Goal: Task Accomplishment & Management: Complete application form

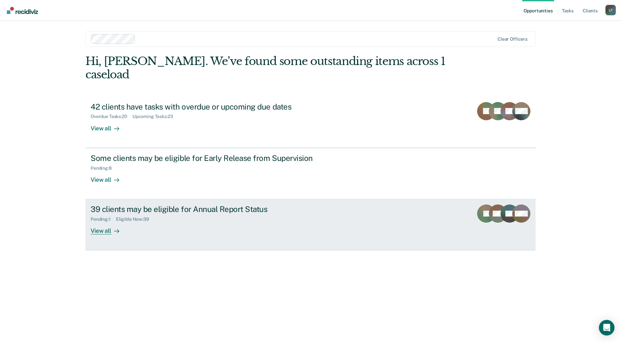
click at [212, 204] on div "39 clients may be eligible for Annual Report Status" at bounding box center [205, 208] width 228 height 9
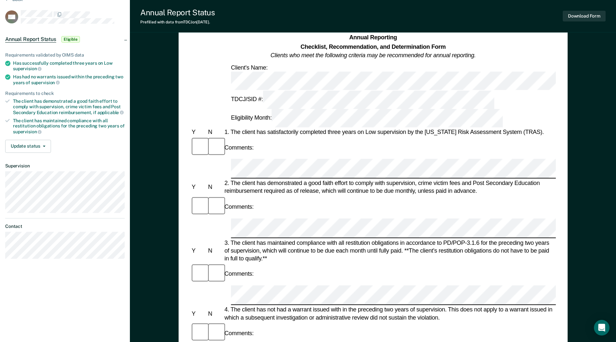
scroll to position [32, 0]
click at [574, 146] on div "Annual Reporting Checklist, Recommendation, and Determination Form Clients who …" at bounding box center [373, 293] width 486 height 571
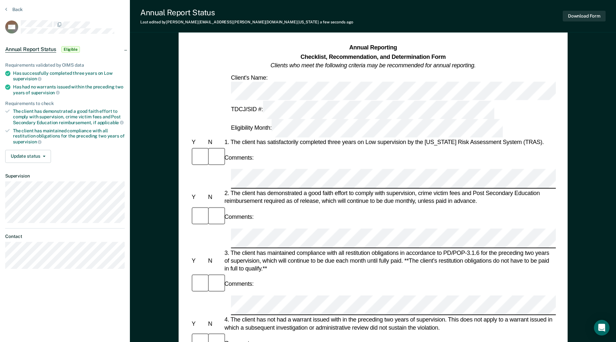
scroll to position [0, 0]
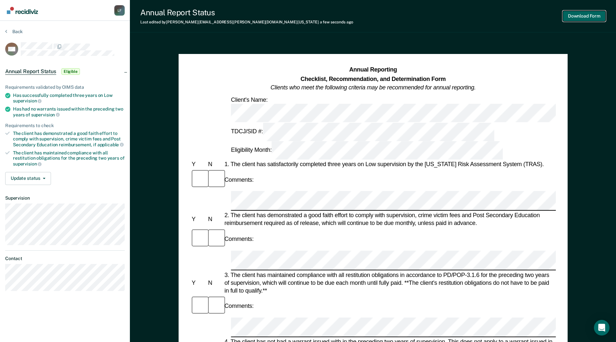
click at [572, 17] on button "Download Form" at bounding box center [584, 16] width 43 height 11
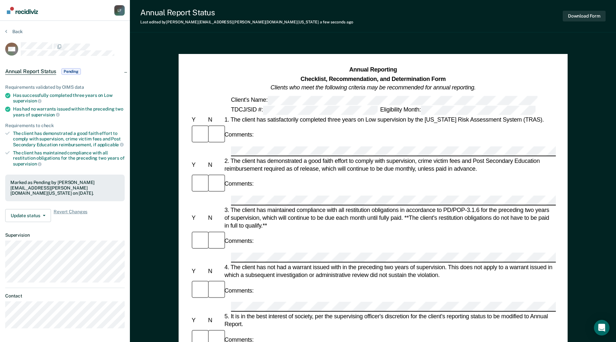
click at [324, 263] on div "4. The client has not had a warrant issued with in the preceding two years of s…" at bounding box center [389, 271] width 333 height 16
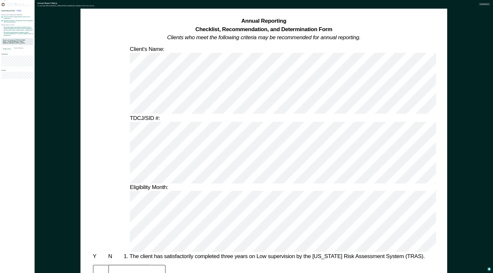
scroll to position [32, 0]
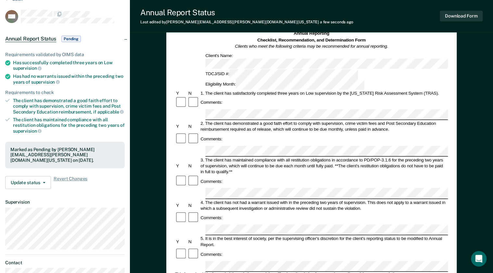
drag, startPoint x: 142, startPoint y: 175, endPoint x: 178, endPoint y: 136, distance: 52.9
click at [146, 173] on div "Annual Reporting Checklist, Recommendation, and Determination Form Clients who …" at bounding box center [311, 229] width 363 height 443
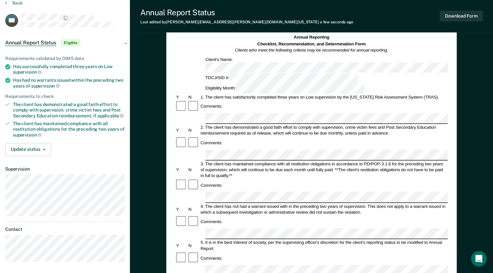
scroll to position [26, 0]
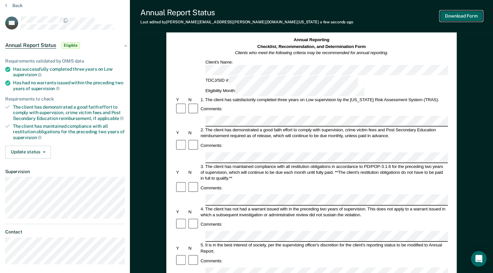
click at [458, 17] on button "Download Form" at bounding box center [461, 16] width 43 height 11
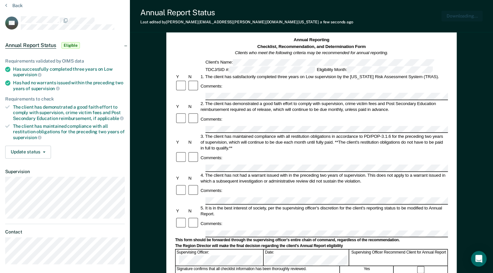
scroll to position [0, 0]
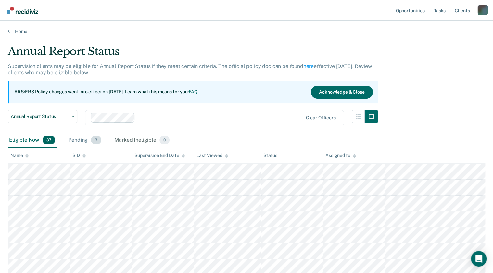
click at [92, 140] on span "3" at bounding box center [96, 140] width 10 height 8
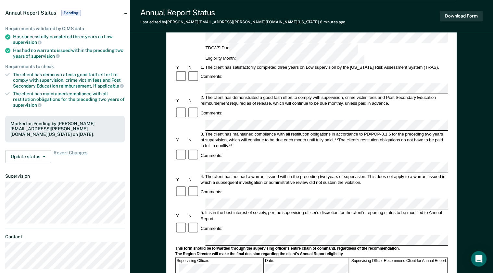
scroll to position [104, 0]
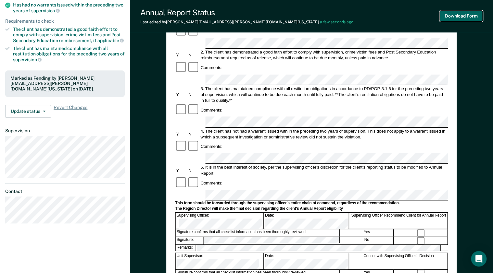
click at [466, 21] on button "Download Form" at bounding box center [461, 16] width 43 height 11
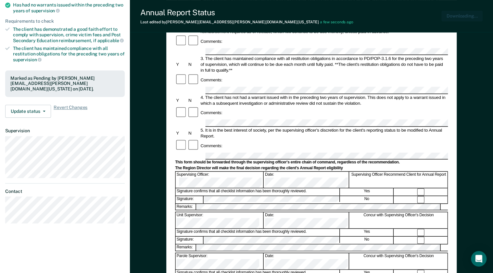
scroll to position [0, 0]
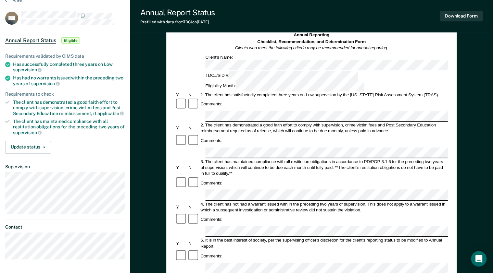
scroll to position [78, 0]
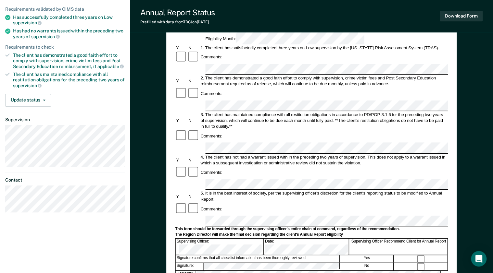
click at [421, 239] on div "Supervising Officer Recommend Client for Annual Report" at bounding box center [399, 247] width 98 height 16
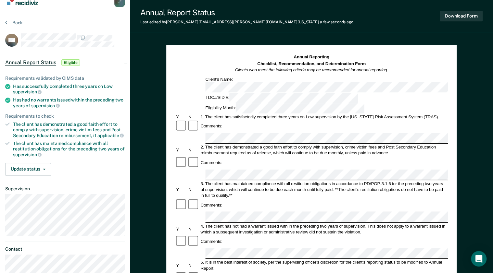
scroll to position [0, 0]
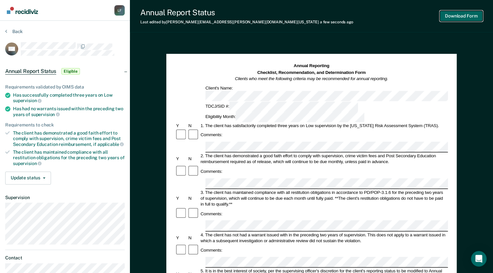
click at [464, 16] on button "Download Form" at bounding box center [461, 16] width 43 height 11
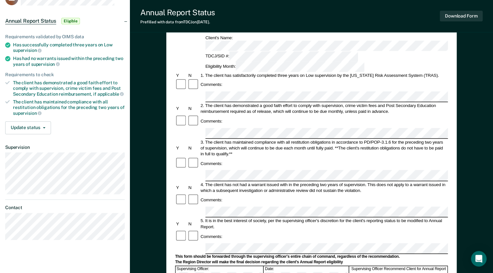
scroll to position [52, 0]
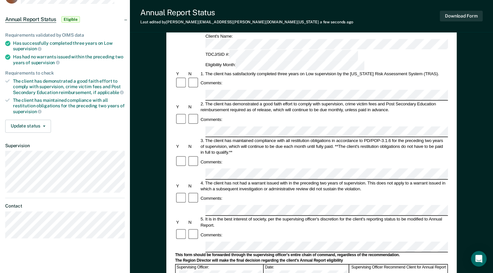
click at [412, 138] on div "3. The client has maintained compliance with all restitution obligations in acc…" at bounding box center [323, 147] width 248 height 18
drag, startPoint x: 405, startPoint y: 92, endPoint x: 383, endPoint y: 108, distance: 27.7
click at [405, 92] on form "Annual Reporting Checklist, Recommendation, and Determination Form Clients who …" at bounding box center [311, 242] width 273 height 462
drag, startPoint x: 417, startPoint y: 73, endPoint x: 228, endPoint y: 79, distance: 188.8
click at [228, 101] on div "2. The client has demonstrated a good faith effort to comply with supervision, …" at bounding box center [323, 107] width 248 height 12
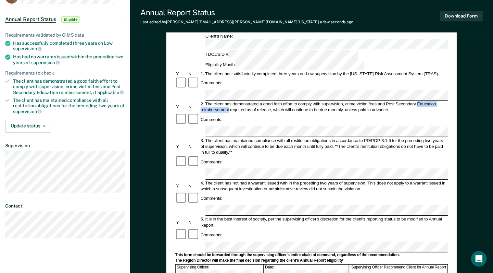
copy div "Education reimbursement"
click at [453, 94] on div "Annual Reporting Checklist, Recommendation, and Determination Form Clients who …" at bounding box center [311, 191] width 290 height 378
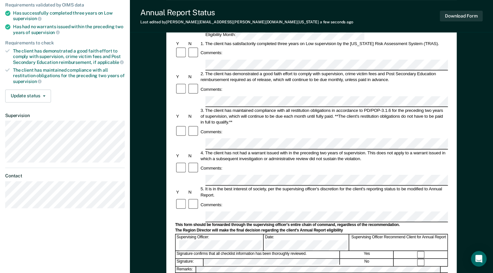
scroll to position [78, 0]
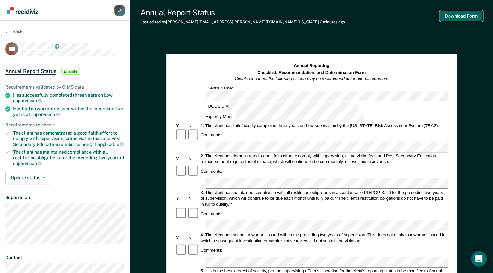
click at [466, 15] on button "Download Form" at bounding box center [461, 16] width 43 height 11
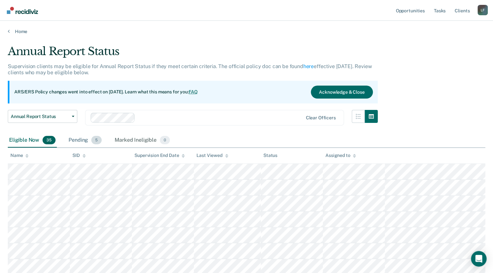
click at [87, 141] on div "Pending 5" at bounding box center [85, 140] width 36 height 14
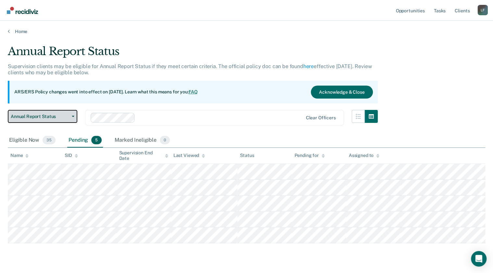
click at [67, 114] on span "Annual Report Status" at bounding box center [40, 117] width 58 height 6
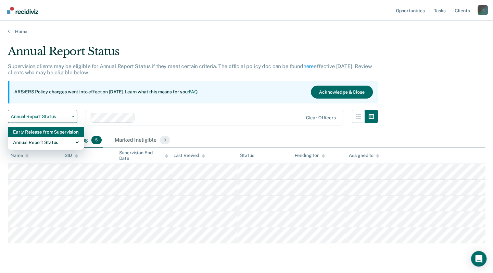
click at [55, 131] on div "Early Release from Supervision" at bounding box center [46, 132] width 66 height 10
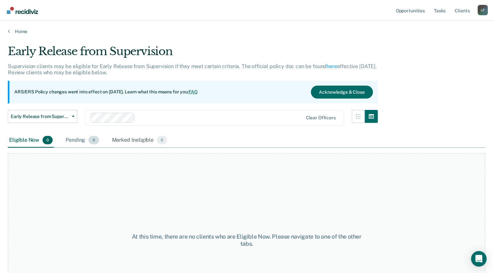
click at [78, 139] on div "Pending 8" at bounding box center [82, 140] width 36 height 14
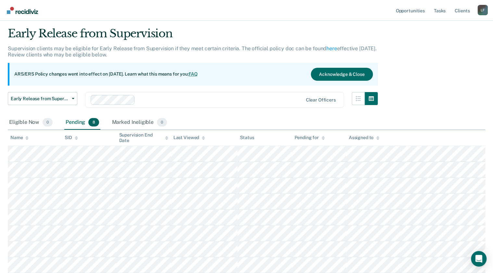
scroll to position [26, 0]
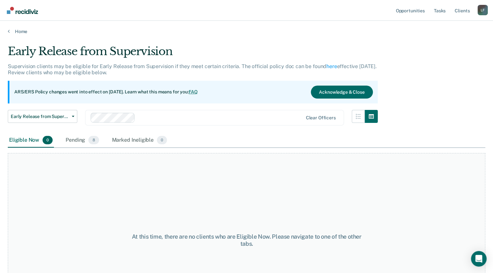
scroll to position [26, 0]
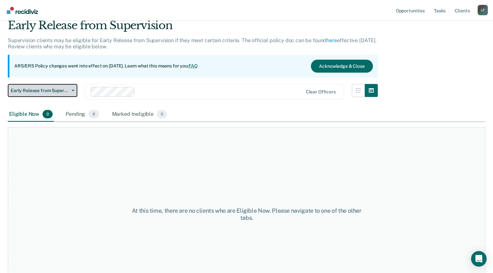
click at [58, 92] on span "Early Release from Supervision" at bounding box center [40, 91] width 58 height 6
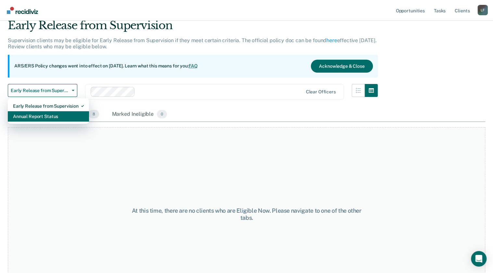
click at [55, 118] on div "Annual Report Status" at bounding box center [48, 116] width 71 height 10
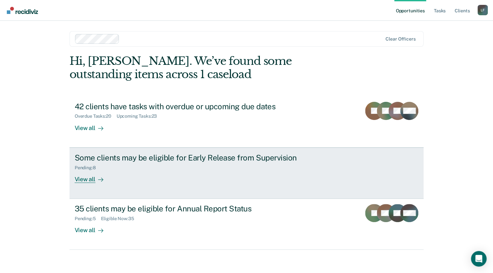
click at [129, 161] on div "Some clients may be eligible for Early Release from Supervision" at bounding box center [189, 157] width 228 height 9
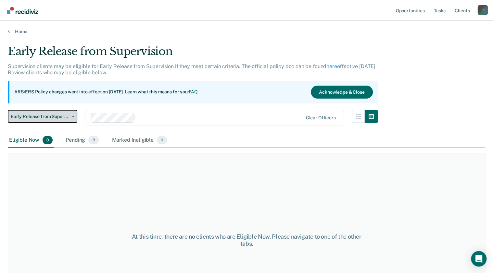
click at [60, 120] on button "Early Release from Supervision" at bounding box center [43, 116] width 70 height 13
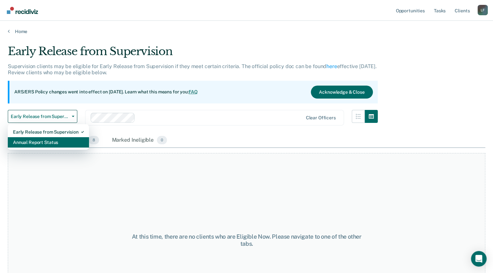
click at [48, 141] on div "Annual Report Status" at bounding box center [48, 142] width 71 height 10
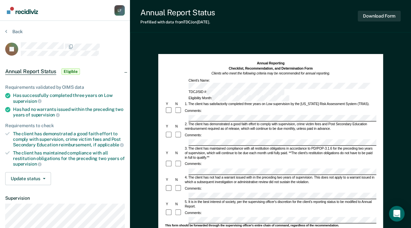
click at [345, 45] on div "Annual Reporting Checklist, Recommendation, and Determination Form Clients who …" at bounding box center [270, 218] width 281 height 357
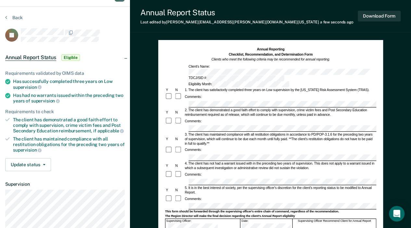
scroll to position [21, 0]
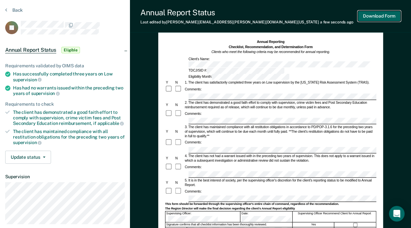
click at [375, 15] on button "Download Form" at bounding box center [379, 16] width 43 height 11
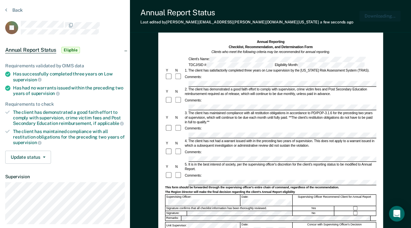
scroll to position [0, 0]
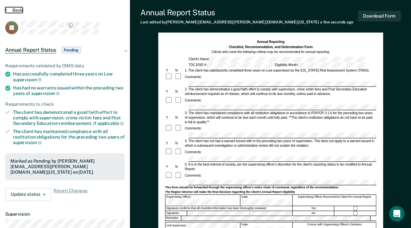
click at [10, 7] on button "Back" at bounding box center [14, 10] width 18 height 6
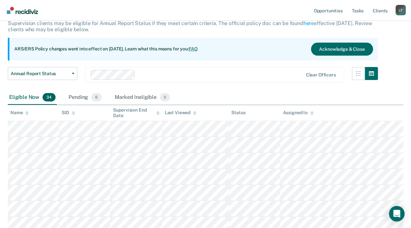
scroll to position [65, 0]
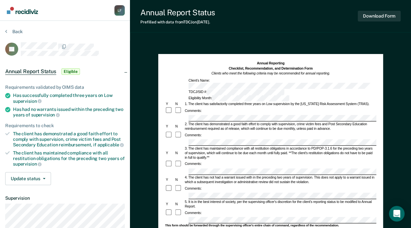
drag, startPoint x: 349, startPoint y: 66, endPoint x: 336, endPoint y: 73, distance: 14.4
click at [349, 66] on div "Annual Reporting Checklist, Recommendation, and Determination Form Clients who …" at bounding box center [270, 68] width 211 height 15
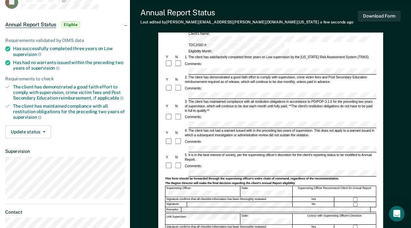
scroll to position [43, 0]
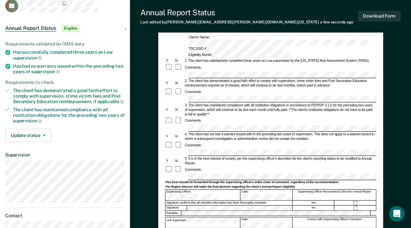
click at [389, 22] on div "Download Form" at bounding box center [379, 16] width 43 height 17
click at [381, 18] on button "Download Form" at bounding box center [379, 16] width 43 height 11
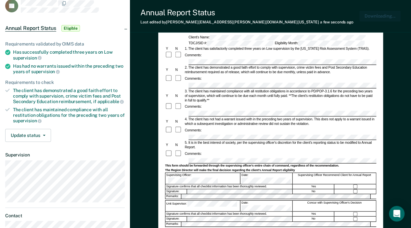
scroll to position [0, 0]
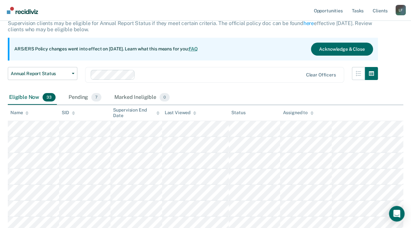
scroll to position [65, 0]
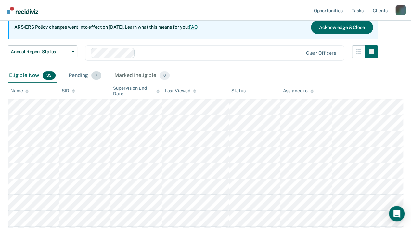
click at [82, 77] on div "Pending 7" at bounding box center [84, 76] width 35 height 14
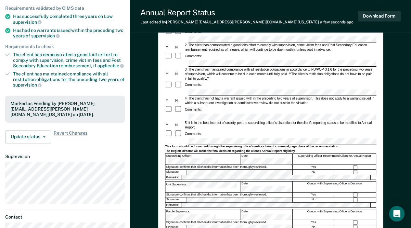
scroll to position [40, 0]
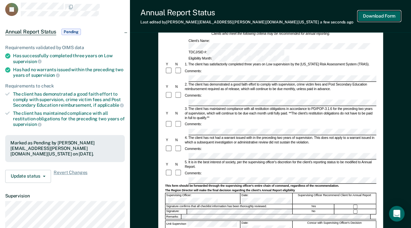
click at [375, 13] on button "Download Form" at bounding box center [379, 16] width 43 height 11
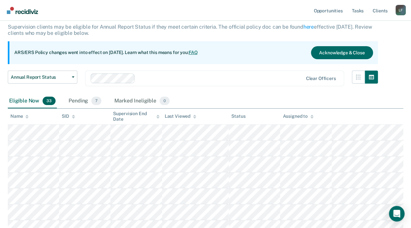
scroll to position [65, 0]
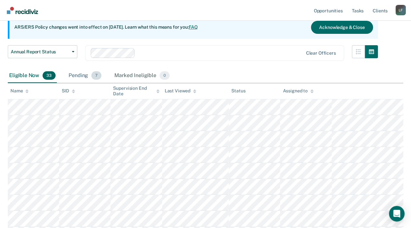
click at [71, 78] on div "Pending 7" at bounding box center [84, 76] width 35 height 14
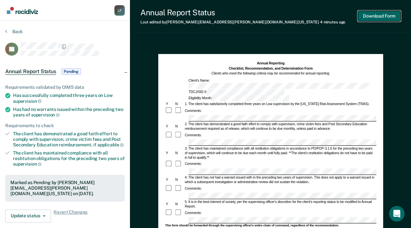
click at [389, 11] on button "Download Form" at bounding box center [379, 16] width 43 height 11
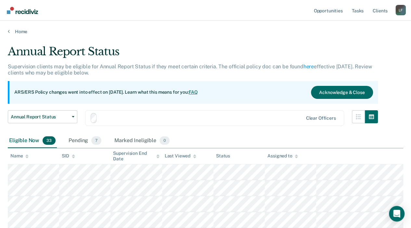
scroll to position [65, 0]
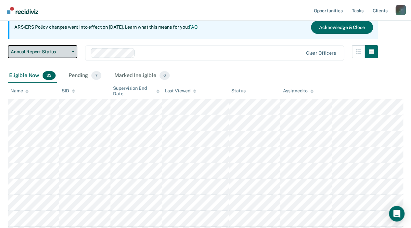
click at [63, 51] on span "Annual Report Status" at bounding box center [40, 52] width 58 height 6
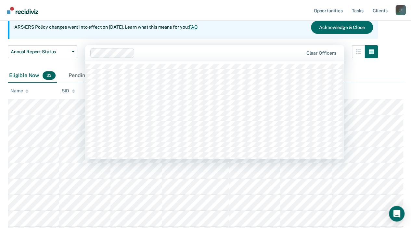
click at [180, 51] on div at bounding box center [220, 52] width 166 height 7
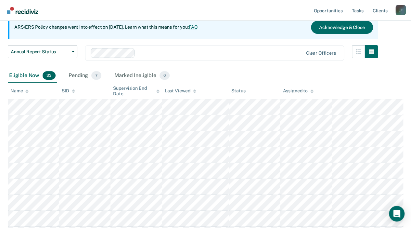
click at [229, 11] on nav "Opportunities Tasks Client s Loretta Flores L F Profile How it works Log Out" at bounding box center [205, 10] width 411 height 21
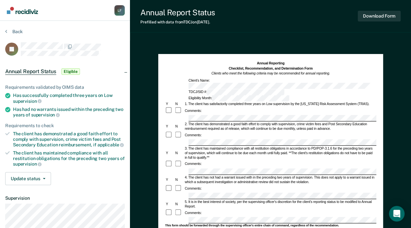
click at [269, 146] on div "3. The client has maintained compliance with all restitution obligations in acc…" at bounding box center [280, 153] width 192 height 14
click at [216, 58] on div "Annual Reporting Checklist, Recommendation, and Determination Form Clients who …" at bounding box center [270, 200] width 225 height 293
click at [372, 68] on div "Annual Reporting Checklist, Recommendation, and Determination Form Clients who …" at bounding box center [270, 68] width 211 height 15
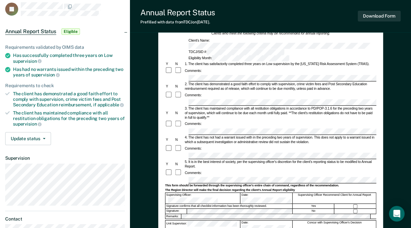
scroll to position [43, 0]
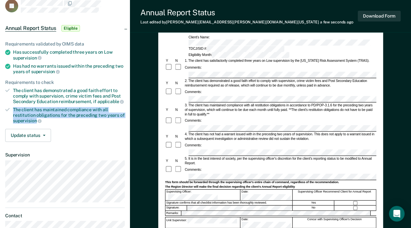
drag, startPoint x: 14, startPoint y: 107, endPoint x: 36, endPoint y: 118, distance: 24.3
click at [36, 118] on div "The client has maintained compliance with all restitution obligations for the p…" at bounding box center [69, 115] width 112 height 17
copy div "The client has maintained compliance with all restitution obligations for the p…"
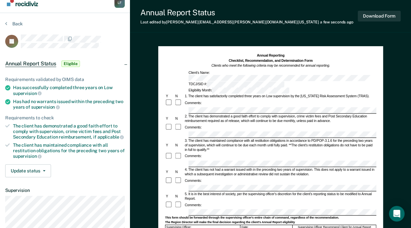
scroll to position [0, 0]
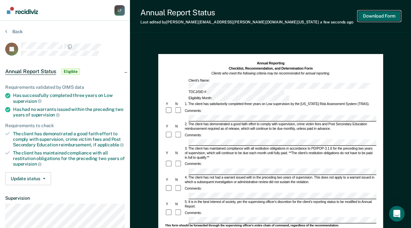
click at [383, 12] on button "Download Form" at bounding box center [379, 16] width 43 height 11
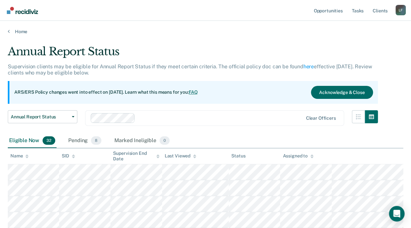
scroll to position [65, 0]
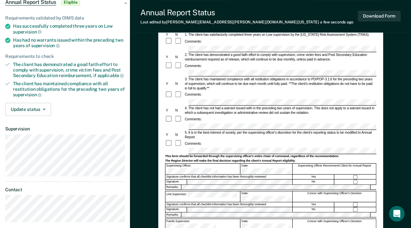
scroll to position [86, 0]
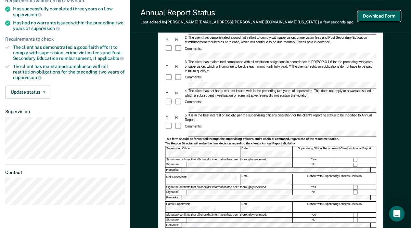
click at [378, 13] on button "Download Form" at bounding box center [379, 16] width 43 height 11
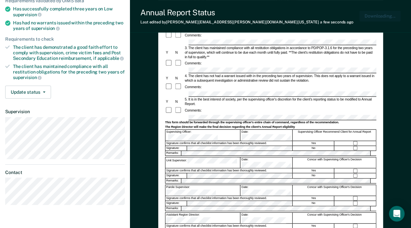
scroll to position [0, 0]
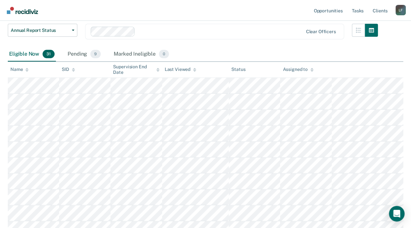
scroll to position [65, 0]
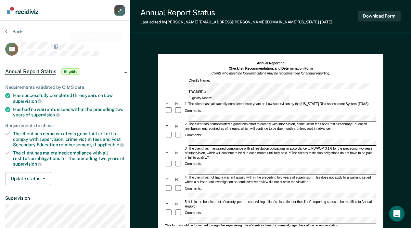
click at [64, 42] on div "Back" at bounding box center [65, 36] width 120 height 14
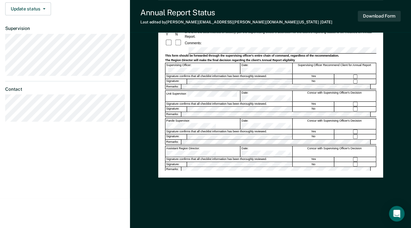
click at [201, 89] on div at bounding box center [270, 89] width 211 height 1
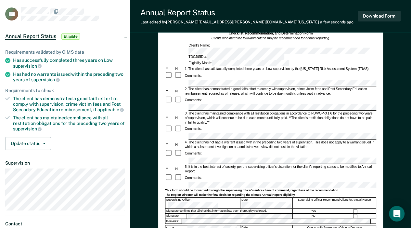
scroll to position [0, 0]
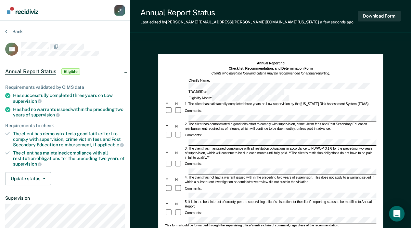
click at [315, 39] on div "Annual Report Status Last edited by Loretta.Flores@tdcj.texas.gov a few seconds…" at bounding box center [270, 184] width 281 height 368
click at [209, 146] on div "3. The client has maintained compliance with all restitution obligations in acc…" at bounding box center [280, 153] width 192 height 14
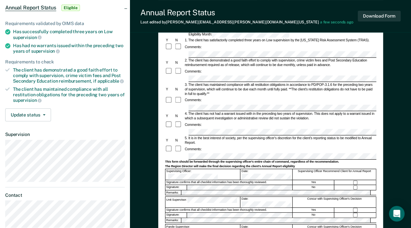
scroll to position [65, 0]
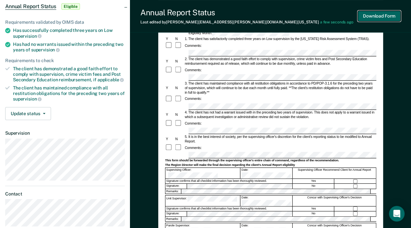
click at [381, 15] on button "Download Form" at bounding box center [379, 16] width 43 height 11
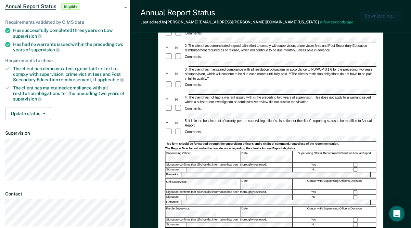
scroll to position [0, 0]
